Goal: Task Accomplishment & Management: Manage account settings

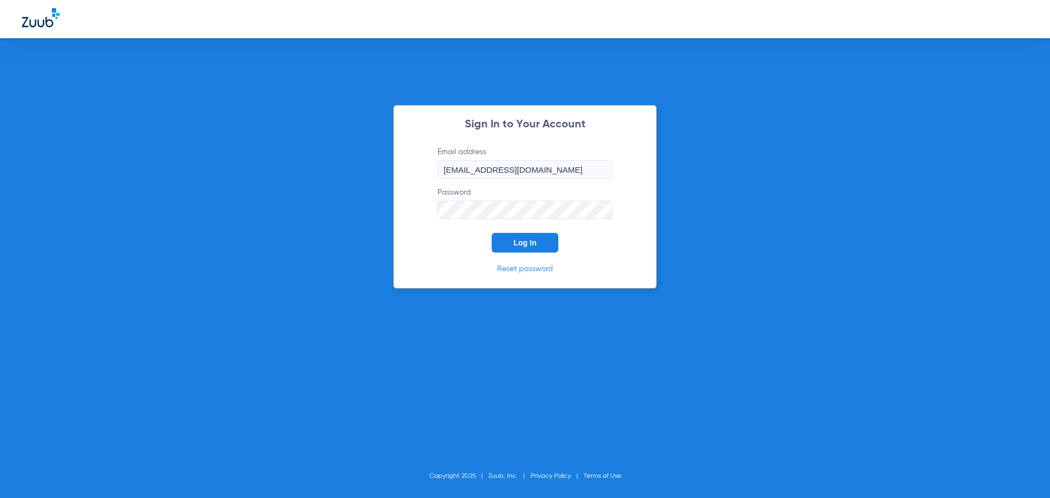
click at [532, 243] on span "Log In" at bounding box center [525, 243] width 23 height 9
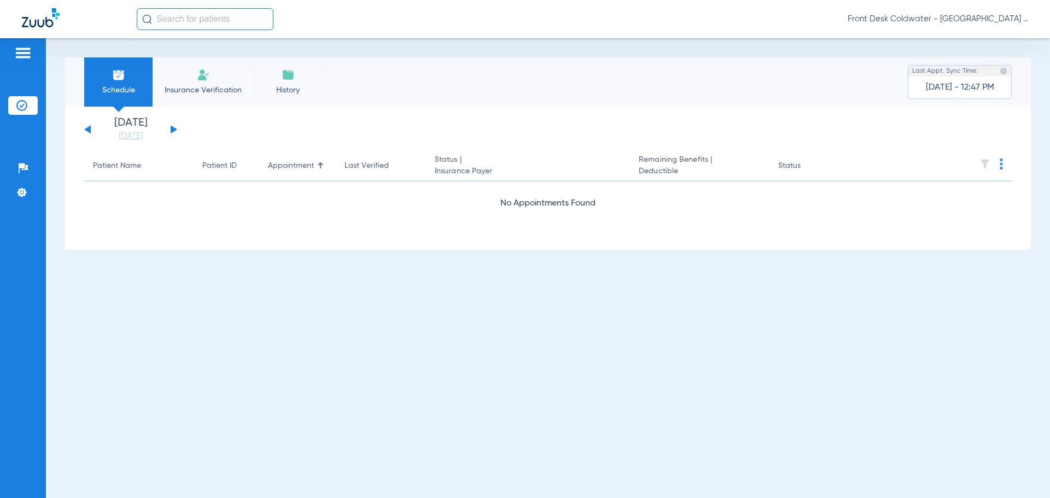
click at [172, 129] on button at bounding box center [174, 129] width 7 height 8
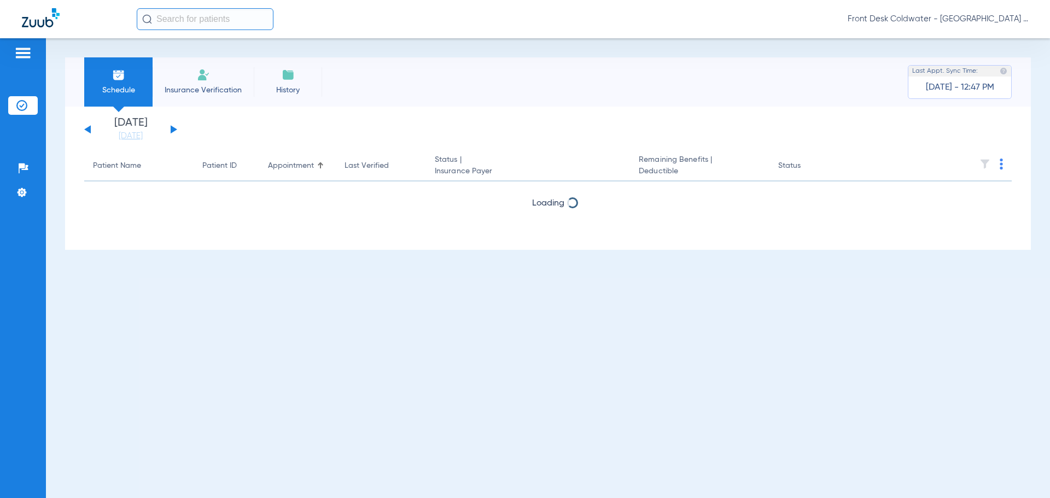
click at [172, 129] on button at bounding box center [174, 129] width 7 height 8
click at [90, 130] on button at bounding box center [87, 129] width 7 height 8
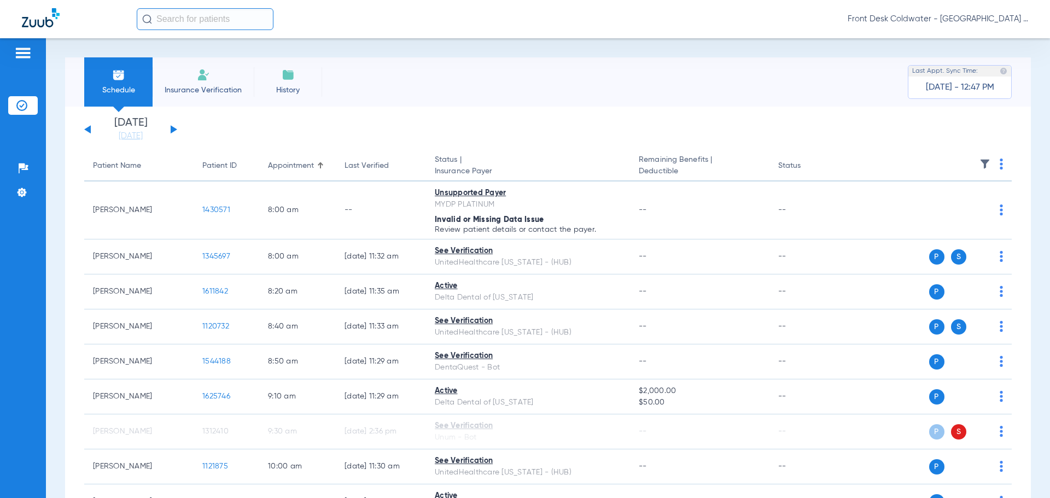
click at [1013, 20] on span "Front Desk Coldwater - [GEOGRAPHIC_DATA] | My Community Dental Centers" at bounding box center [938, 19] width 181 height 11
click at [982, 40] on span "Log out" at bounding box center [996, 39] width 43 height 8
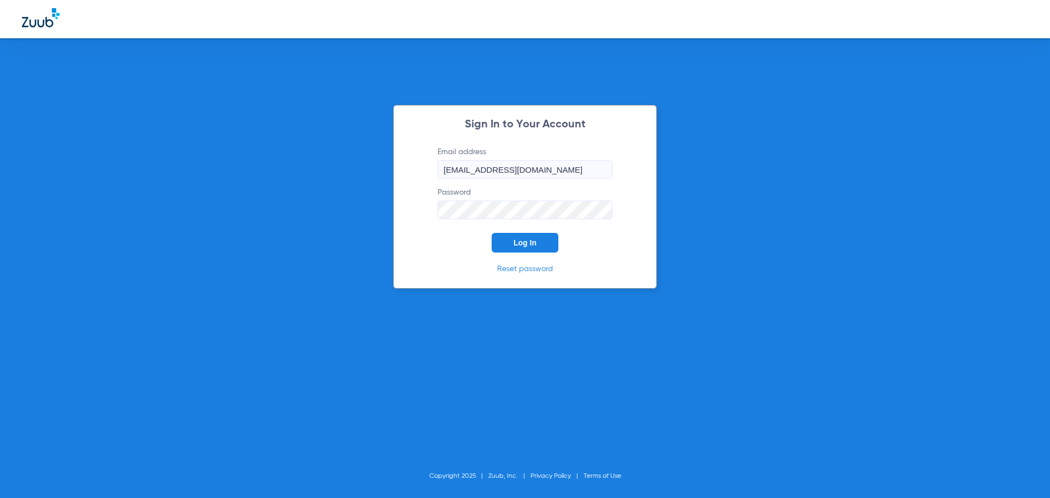
drag, startPoint x: 463, startPoint y: 170, endPoint x: 472, endPoint y: 170, distance: 8.8
click at [472, 170] on input "[EMAIL_ADDRESS][DOMAIN_NAME]" at bounding box center [525, 169] width 175 height 19
type input "[EMAIL_ADDRESS][DOMAIN_NAME]"
click at [504, 242] on button "Log In" at bounding box center [525, 243] width 67 height 20
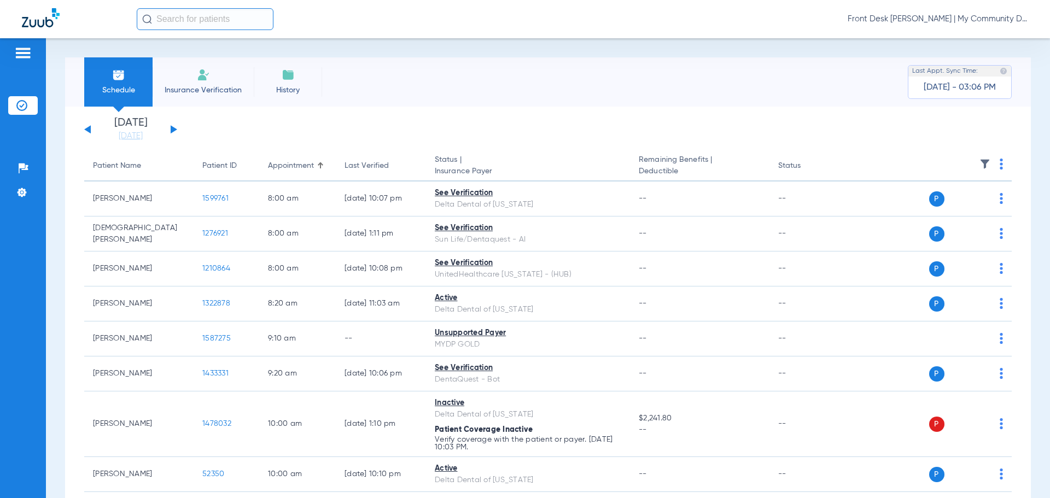
click at [171, 131] on button at bounding box center [174, 129] width 7 height 8
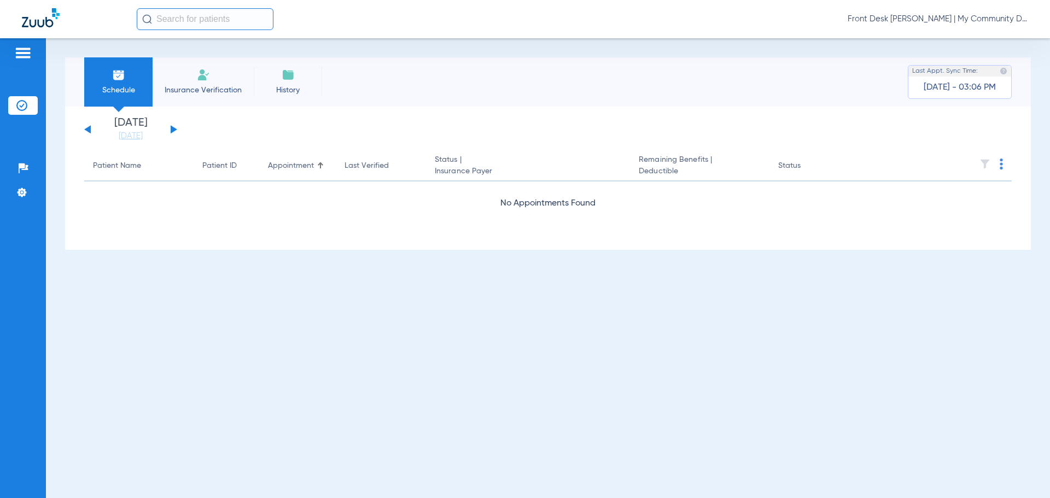
click at [172, 131] on button at bounding box center [174, 129] width 7 height 8
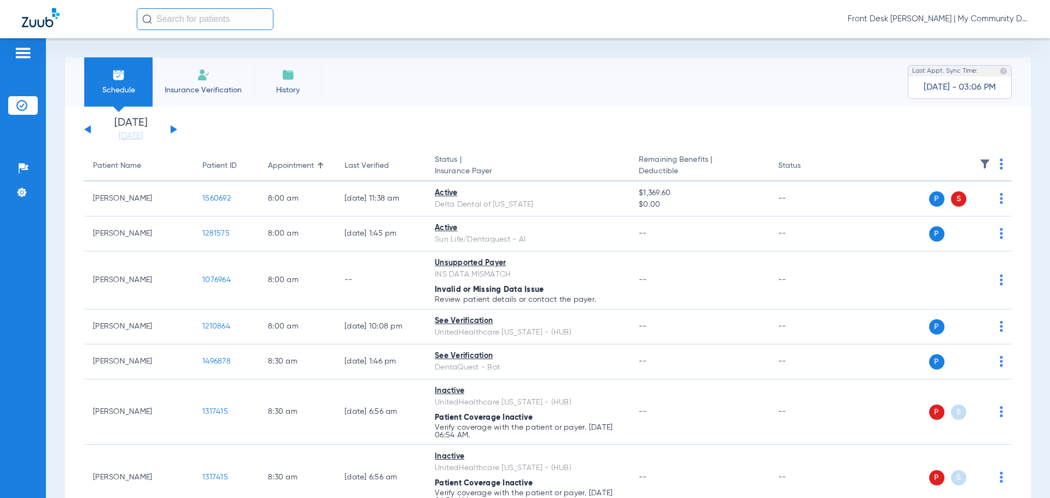
click at [172, 131] on button at bounding box center [174, 129] width 7 height 8
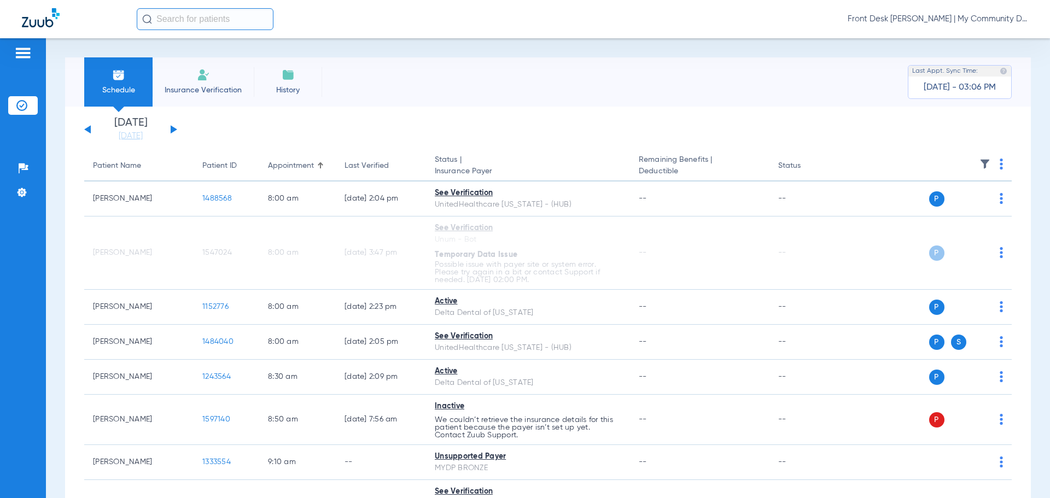
click at [172, 131] on button at bounding box center [174, 129] width 7 height 8
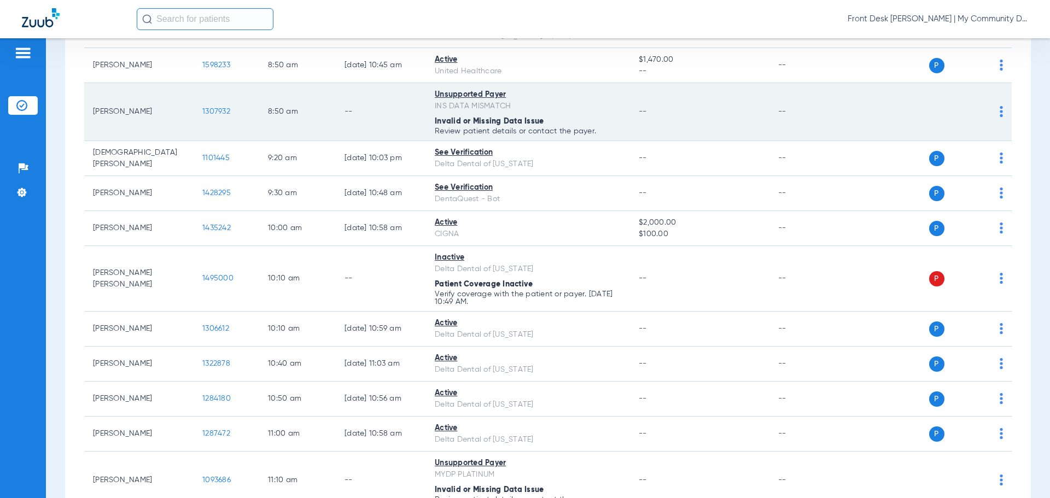
scroll to position [328, 0]
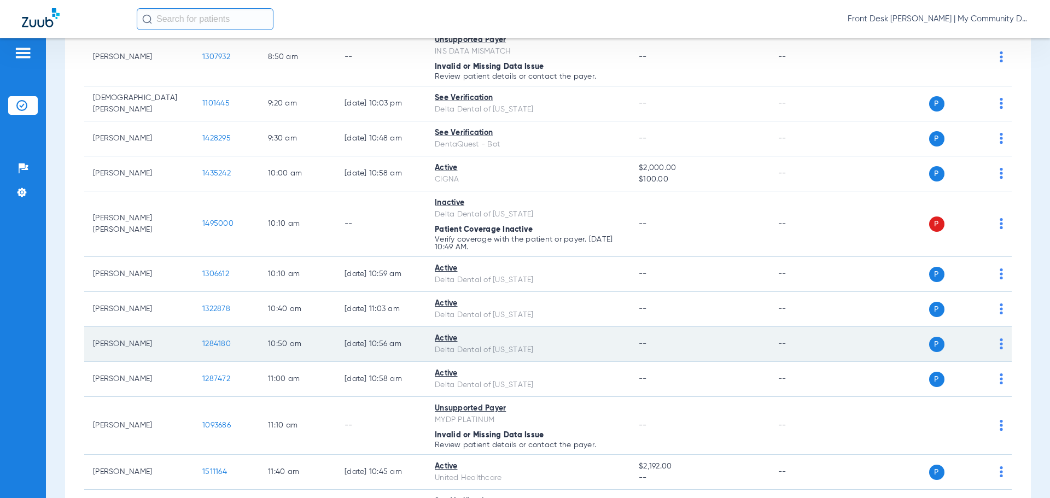
click at [225, 342] on span "1284180" at bounding box center [216, 344] width 28 height 8
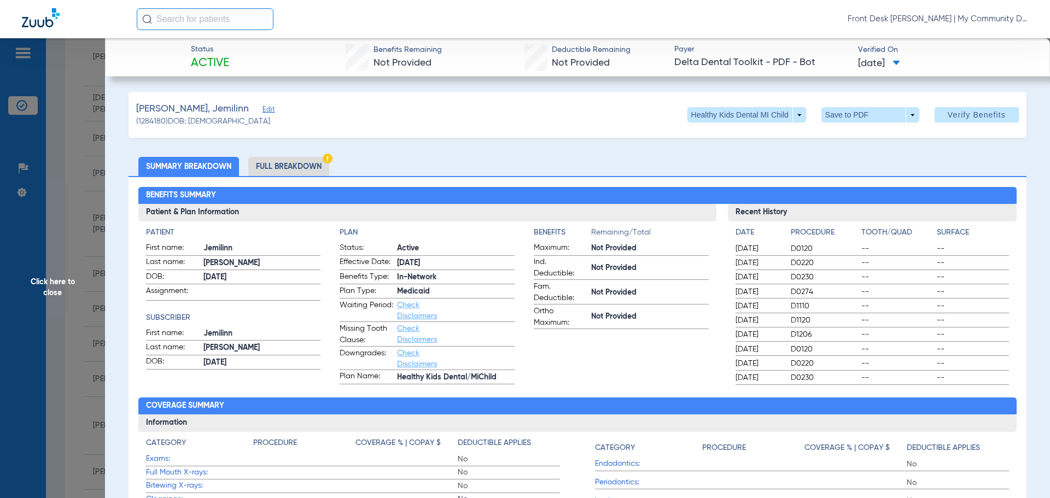
click at [52, 277] on span "Click here to close" at bounding box center [52, 287] width 105 height 498
